Goal: Find contact information: Find contact information

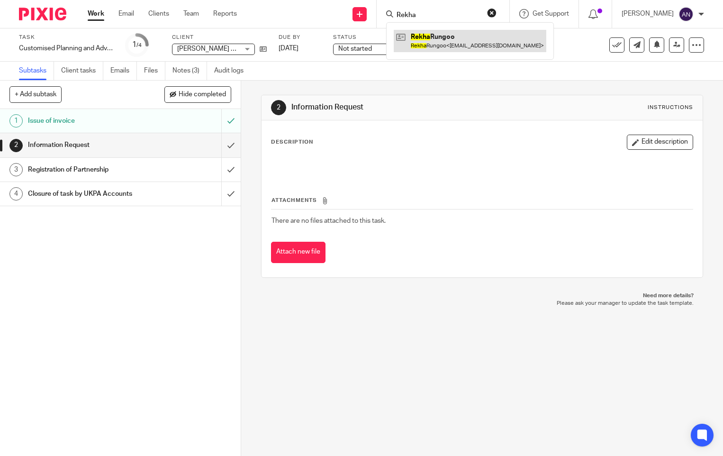
type input "Rekha"
click at [452, 45] on link at bounding box center [470, 41] width 153 height 22
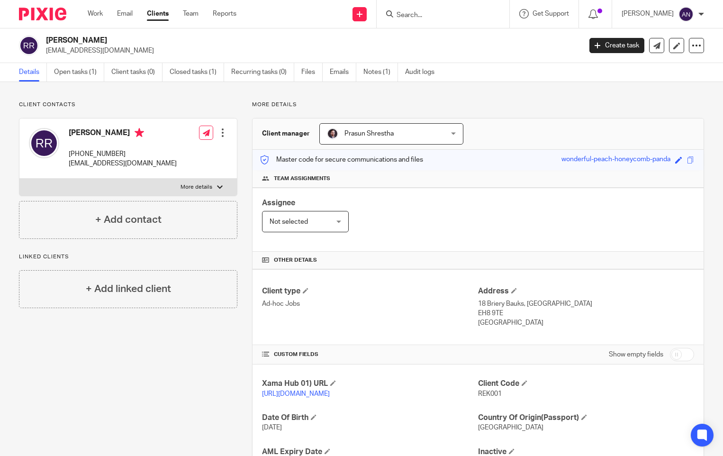
click at [443, 13] on input "Search" at bounding box center [438, 15] width 85 height 9
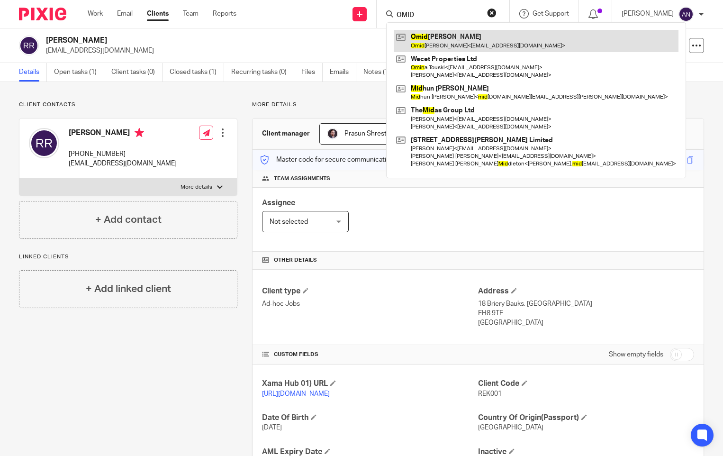
type input "OMID"
click at [440, 43] on link at bounding box center [536, 41] width 285 height 22
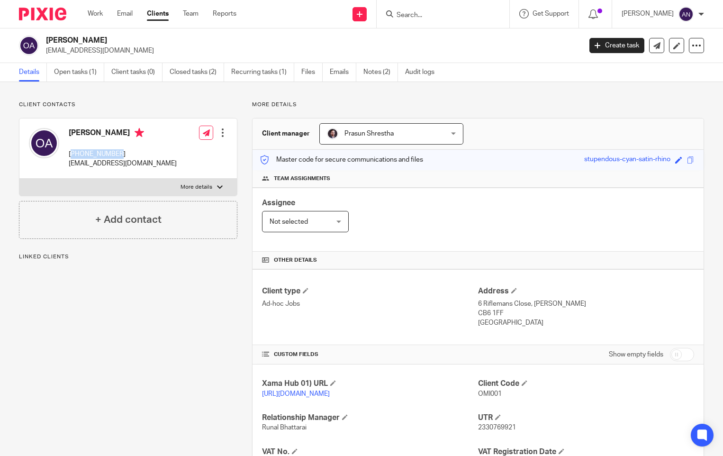
drag, startPoint x: 119, startPoint y: 154, endPoint x: 71, endPoint y: 154, distance: 48.3
click at [71, 154] on p "[PHONE_NUMBER]" at bounding box center [123, 153] width 108 height 9
click at [127, 155] on p "[PHONE_NUMBER]" at bounding box center [123, 153] width 108 height 9
drag, startPoint x: 120, startPoint y: 155, endPoint x: 69, endPoint y: 154, distance: 50.7
click at [69, 154] on p "[PHONE_NUMBER]" at bounding box center [123, 153] width 108 height 9
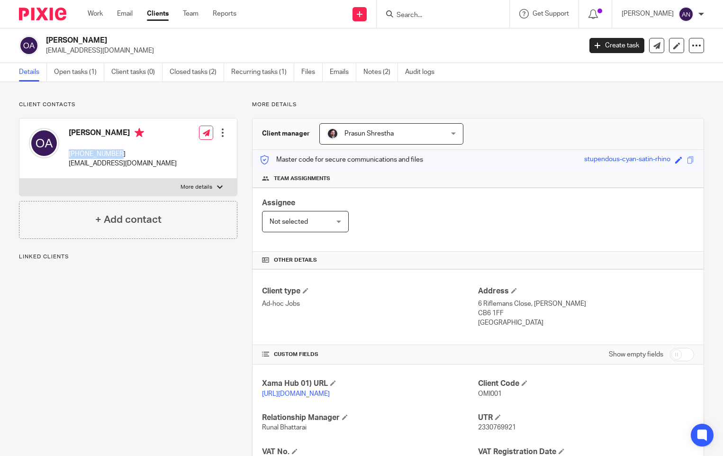
copy p "[PHONE_NUMBER]"
click at [137, 154] on div "[PERSON_NAME] [PHONE_NUMBER] [EMAIL_ADDRESS][DOMAIN_NAME] Edit contact Create c…" at bounding box center [128, 148] width 218 height 60
click at [546, 87] on div "Client contacts [PERSON_NAME] [PHONE_NUMBER] [EMAIL_ADDRESS][DOMAIN_NAME] Edit …" at bounding box center [361, 342] width 723 height 520
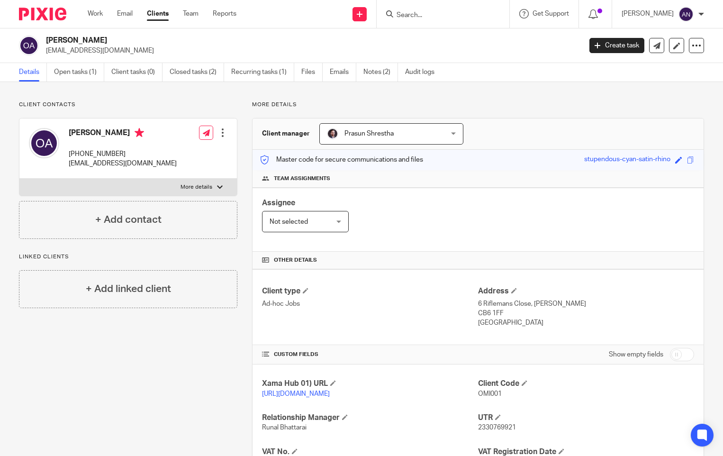
click at [644, 100] on div "Client contacts [PERSON_NAME] [PHONE_NUMBER] [EMAIL_ADDRESS][DOMAIN_NAME] Edit …" at bounding box center [361, 342] width 723 height 520
